Goal: Find specific page/section: Find specific page/section

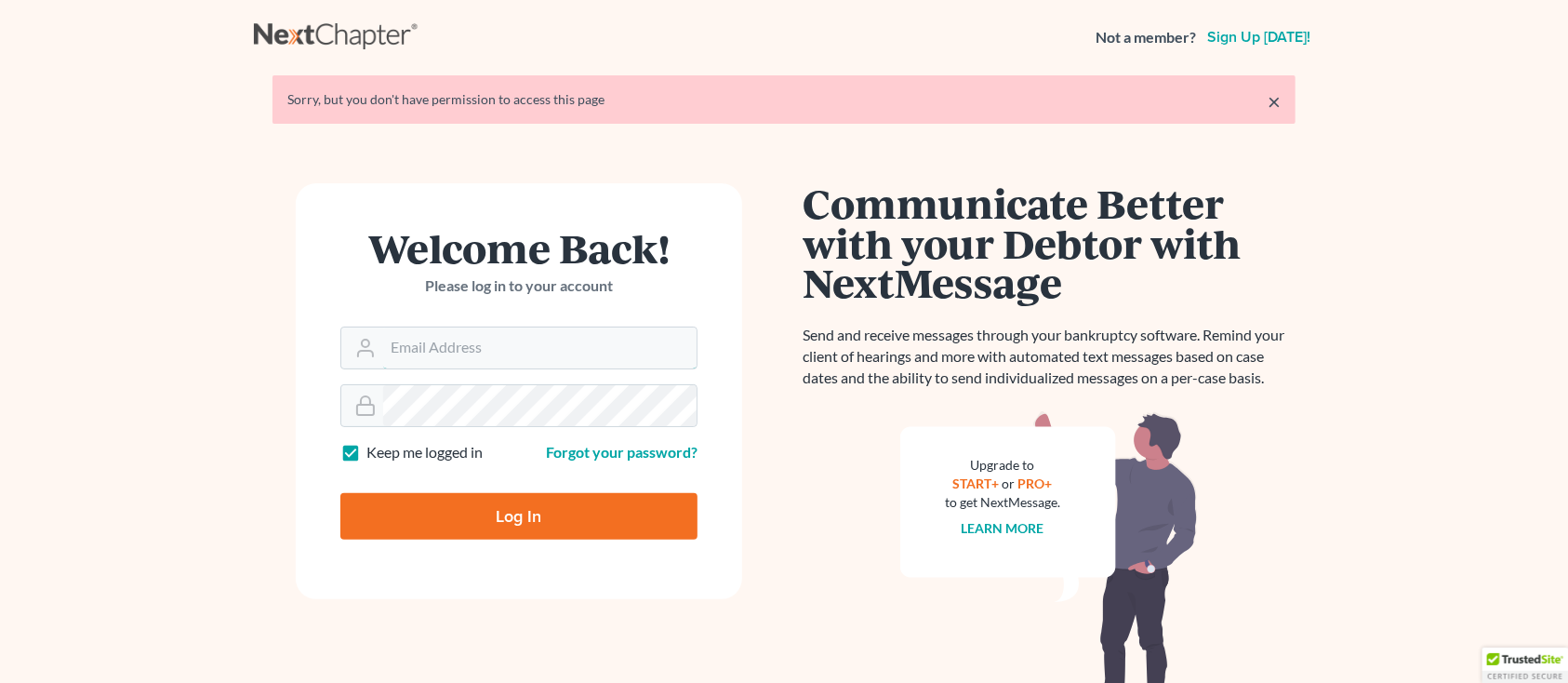
type input "[PERSON_NAME][EMAIL_ADDRESS][DOMAIN_NAME]"
click at [487, 520] on input "Log In" at bounding box center [518, 515] width 357 height 46
type input "Thinking..."
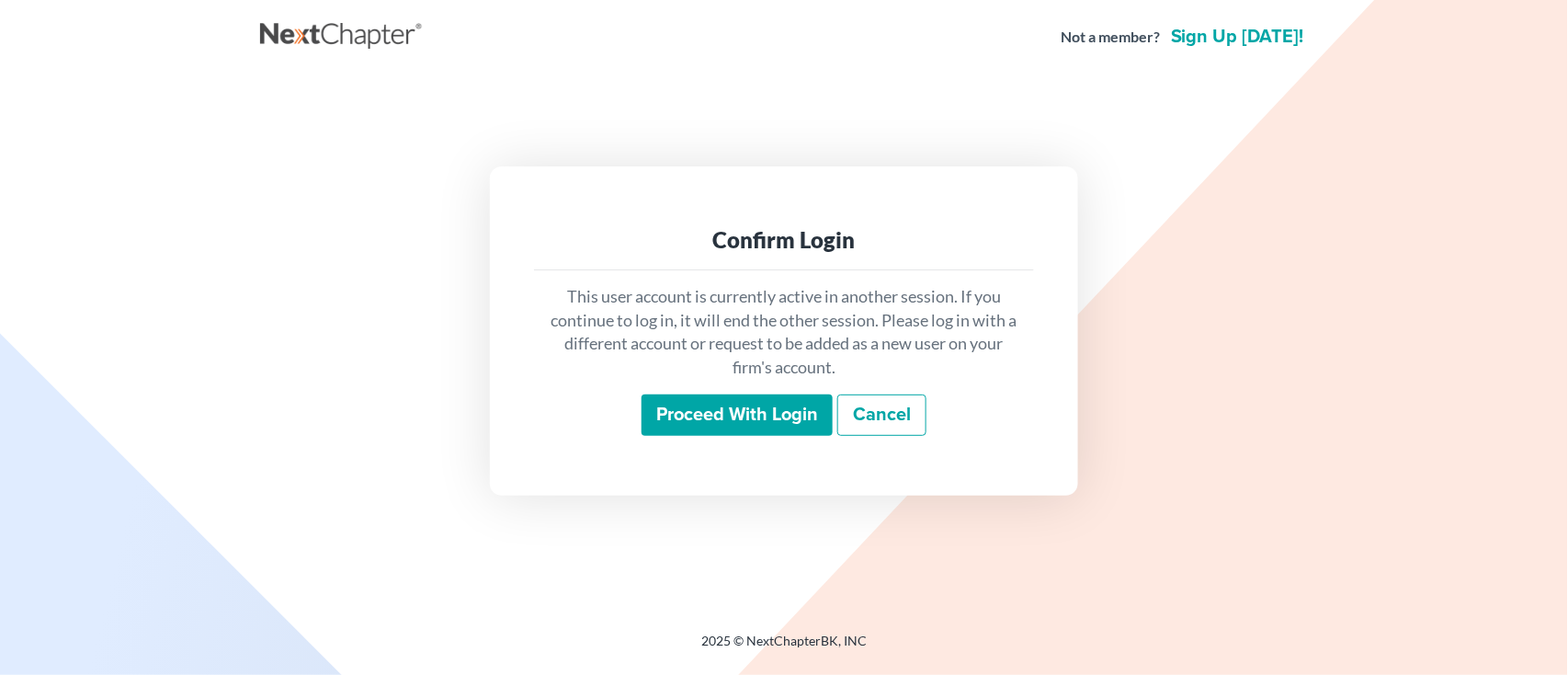
click at [733, 424] on input "Proceed with login" at bounding box center [736, 415] width 191 height 42
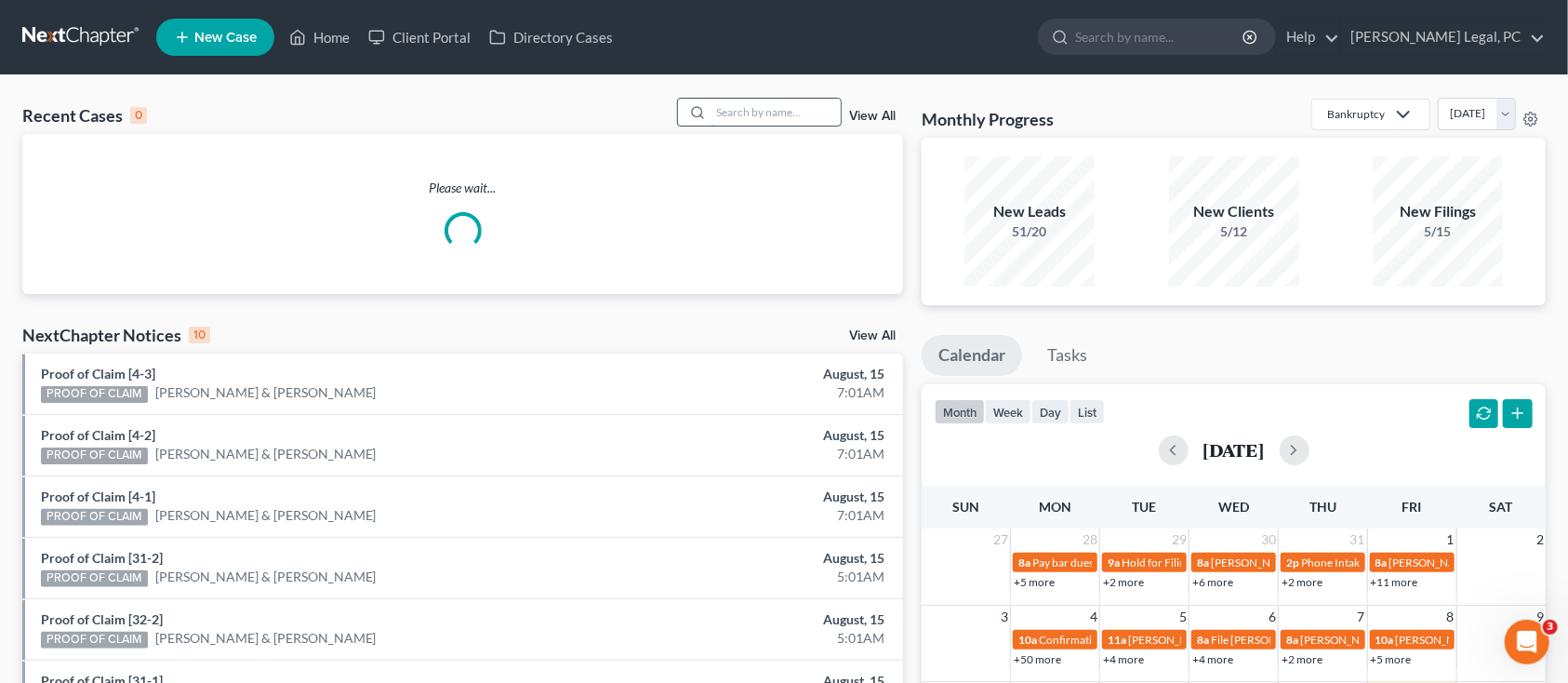
click at [742, 118] on input "search" at bounding box center [775, 112] width 130 height 27
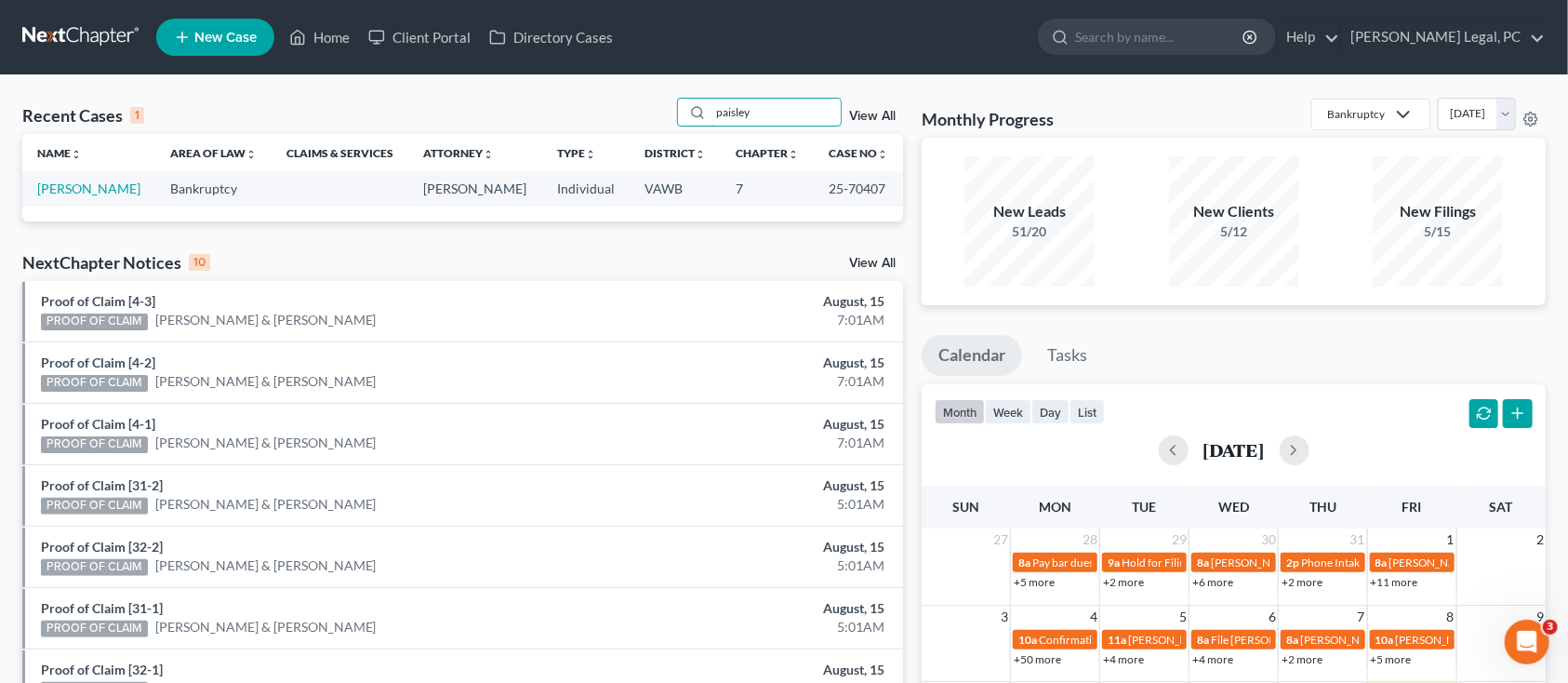
type input "paisley"
click at [885, 108] on div "paisley View All" at bounding box center [790, 112] width 227 height 29
click at [98, 188] on link "Paisley, Allison" at bounding box center [89, 188] width 104 height 16
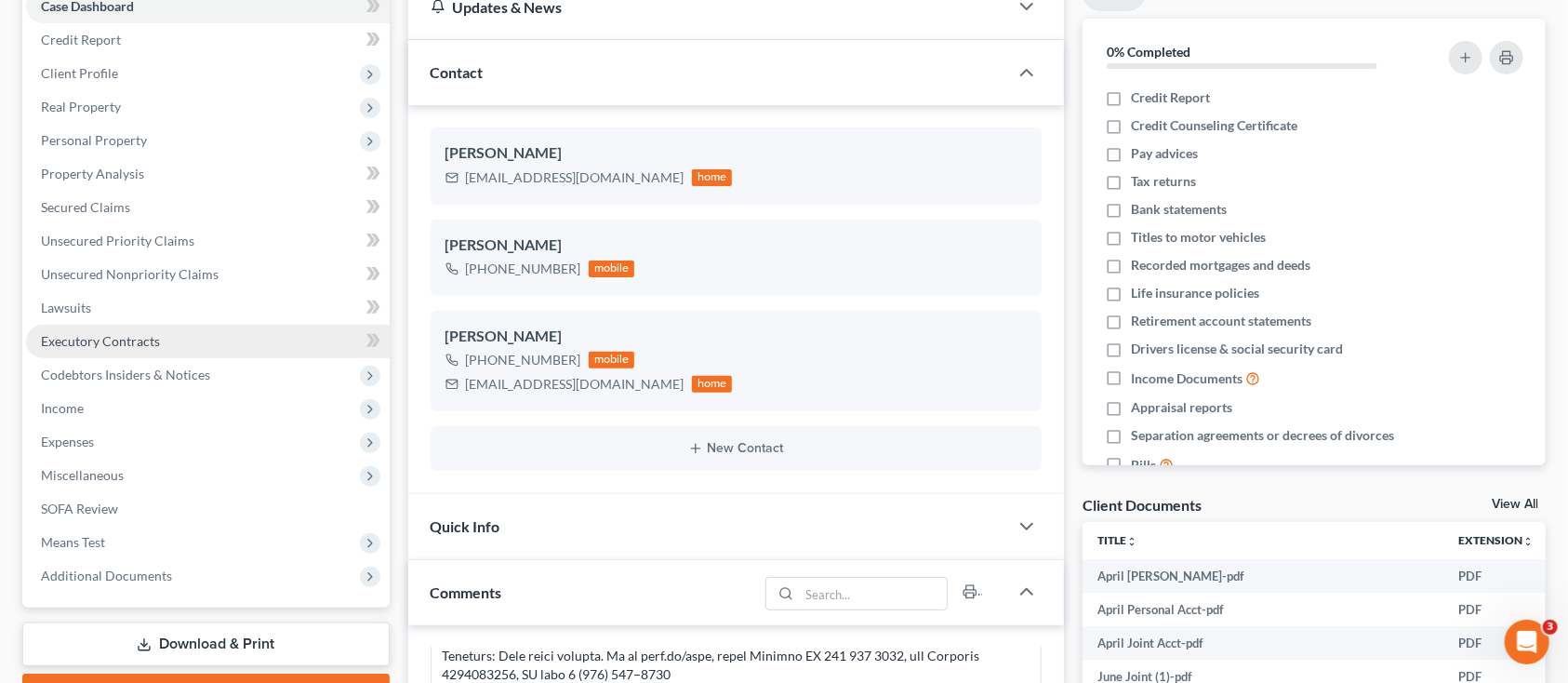
scroll to position [248, 0]
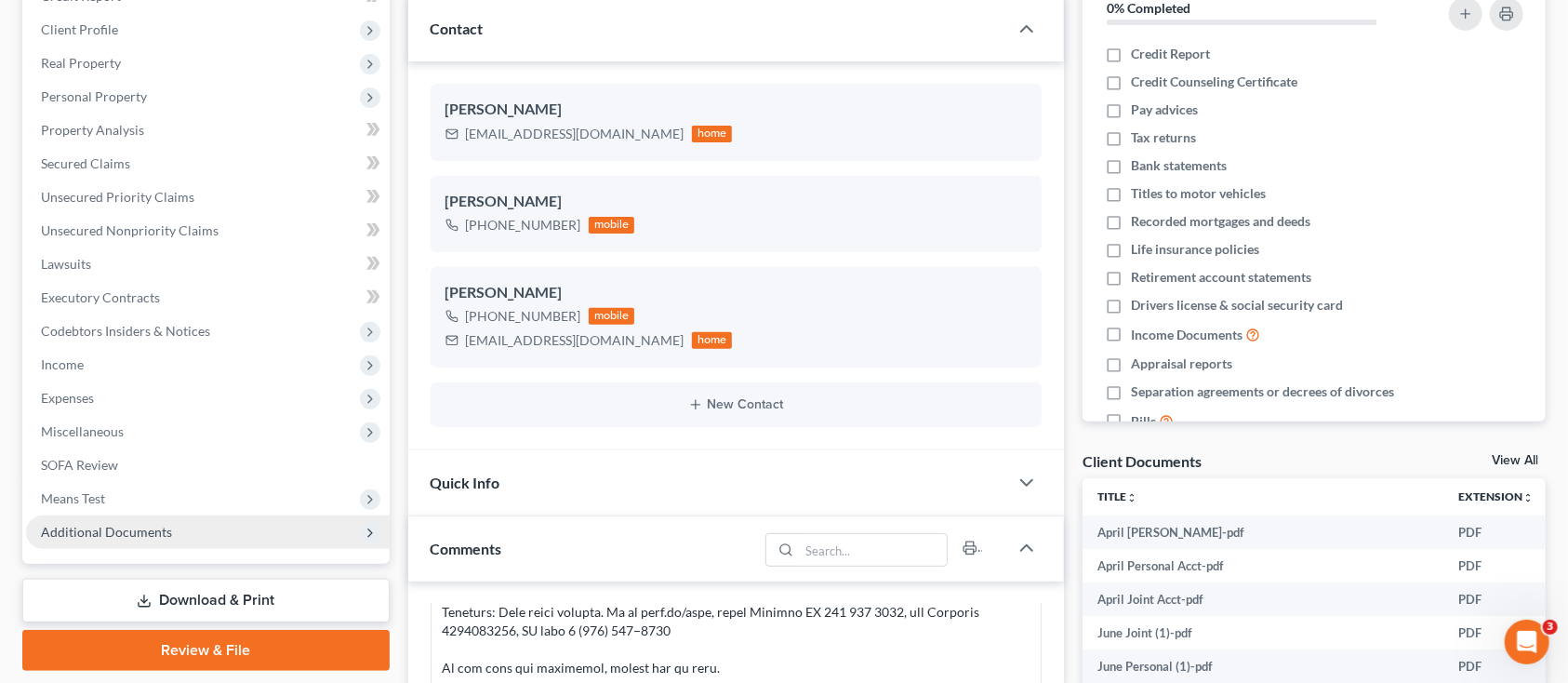
click at [121, 529] on span "Additional Documents" at bounding box center [105, 531] width 131 height 16
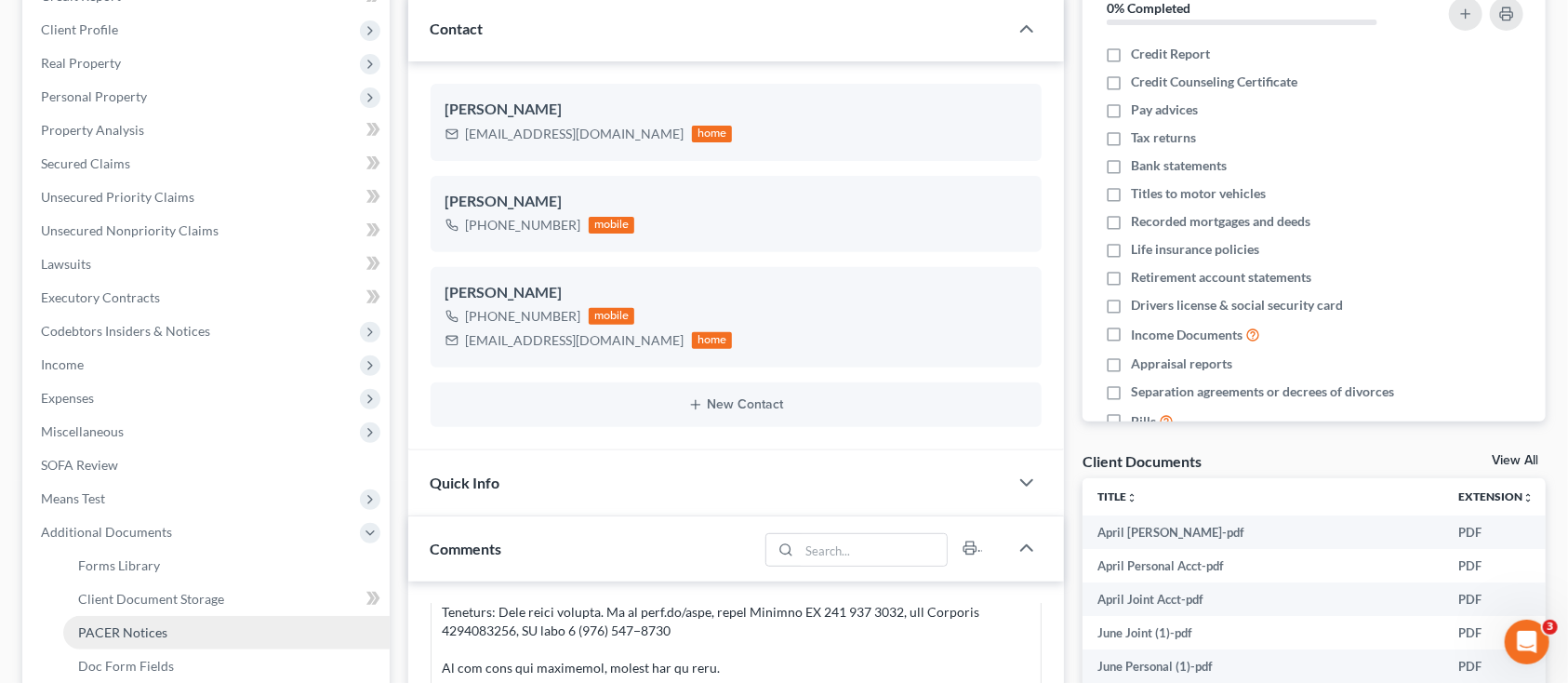
click at [115, 625] on span "PACER Notices" at bounding box center [122, 632] width 89 height 16
